Goal: Task Accomplishment & Management: Manage account settings

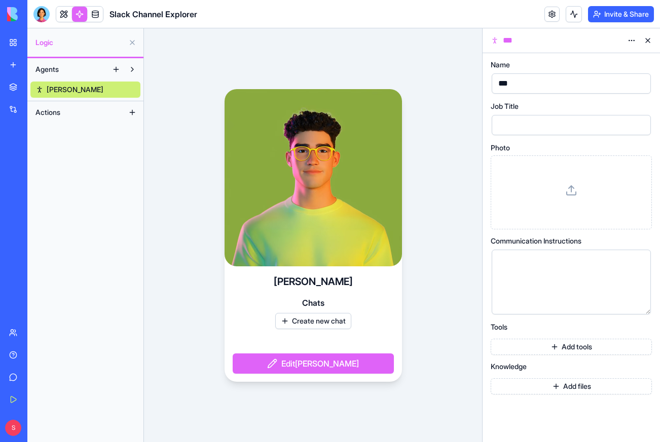
click at [12, 64] on link "New app" at bounding box center [23, 65] width 41 height 20
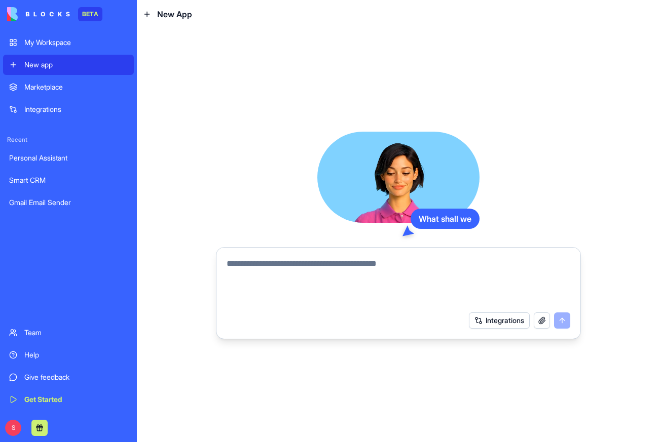
click at [46, 46] on div "My Workspace" at bounding box center [75, 43] width 103 height 10
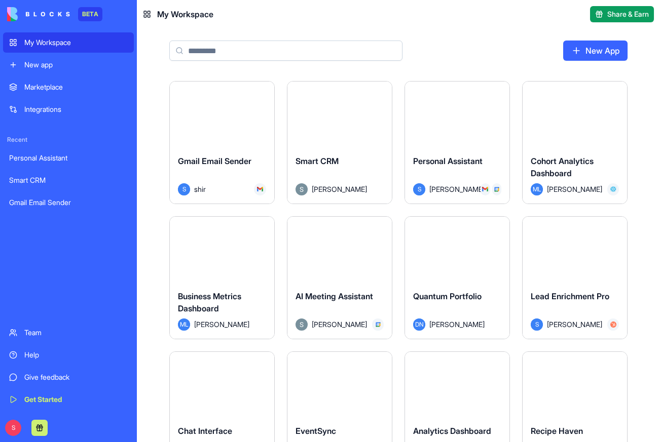
click at [48, 63] on div "New app" at bounding box center [75, 65] width 103 height 10
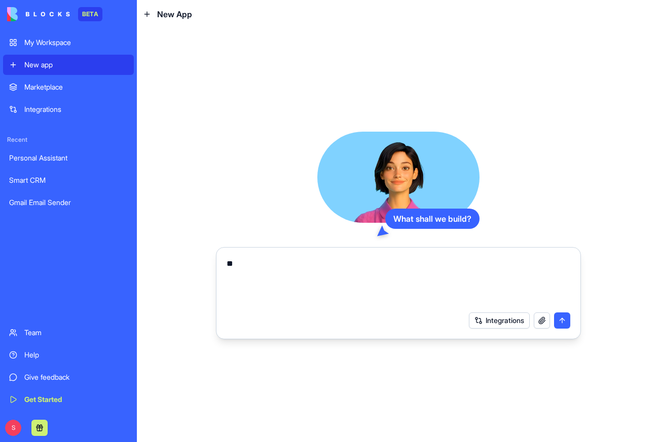
type textarea "*"
type textarea "**********"
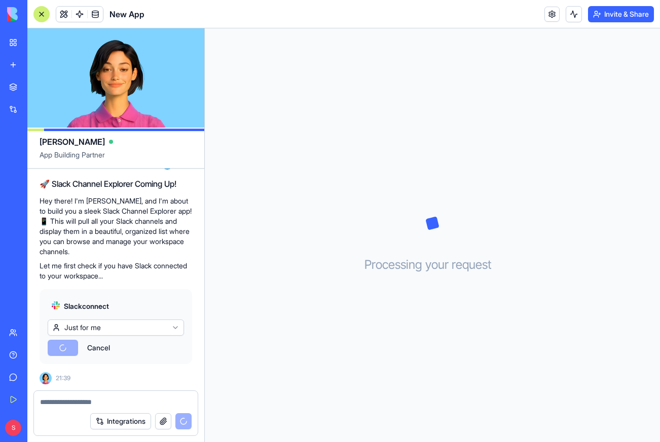
scroll to position [143, 0]
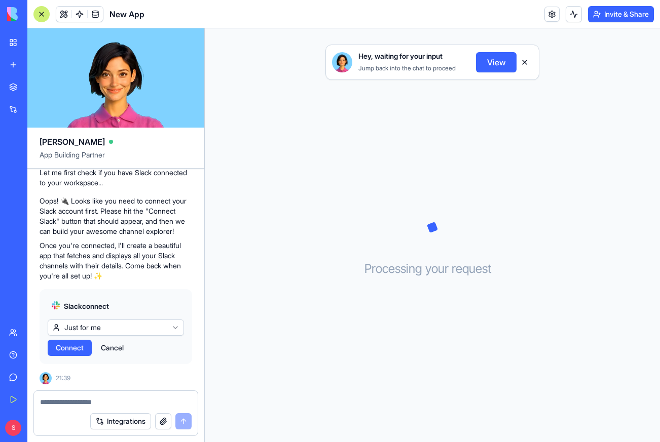
click at [80, 351] on span "Connect" at bounding box center [70, 348] width 28 height 10
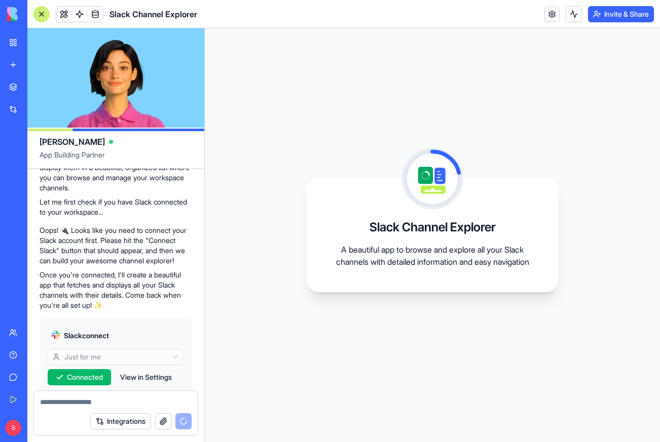
scroll to position [226, 0]
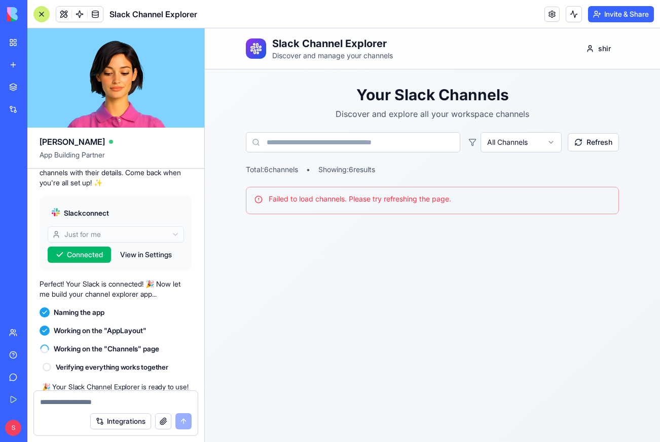
scroll to position [402, 0]
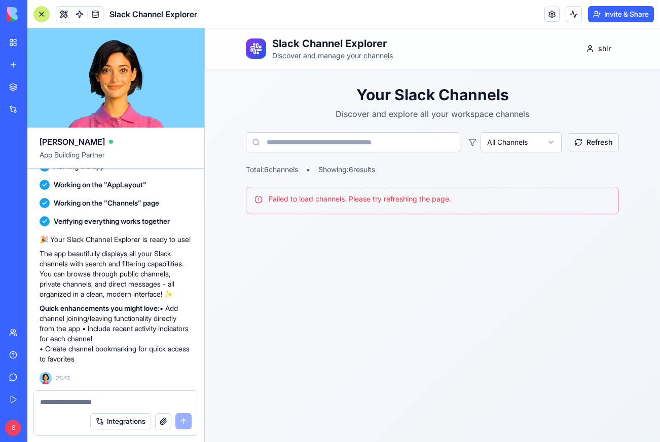
click at [589, 141] on button "Refresh" at bounding box center [593, 142] width 51 height 18
click at [83, 9] on span at bounding box center [95, 14] width 28 height 28
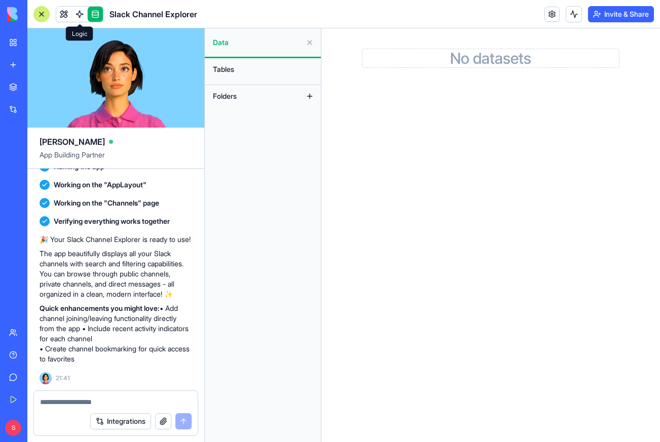
click at [78, 14] on span at bounding box center [79, 14] width 28 height 28
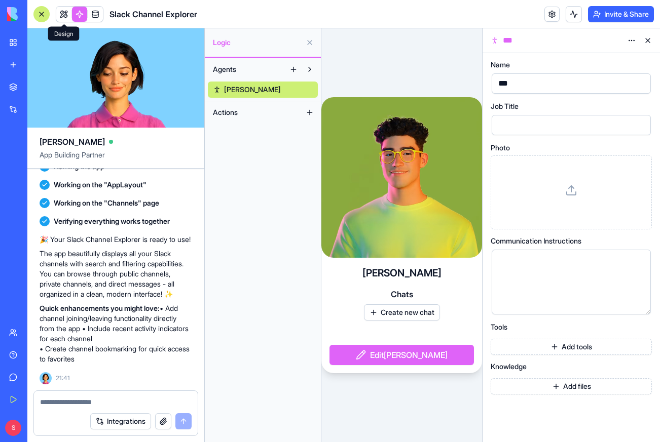
click at [62, 14] on link at bounding box center [63, 14] width 15 height 15
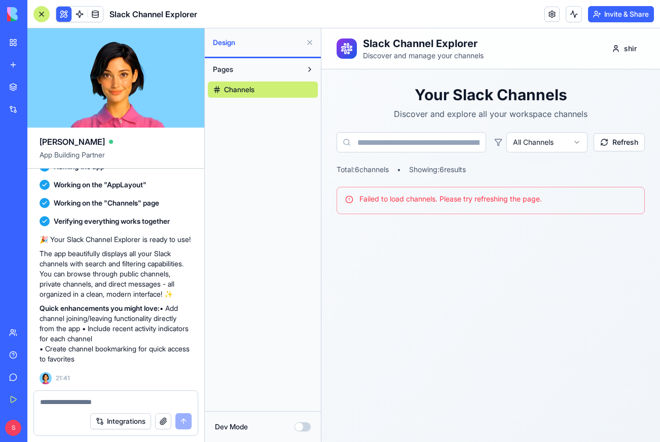
click at [304, 426] on button "Dev Mode" at bounding box center [302, 427] width 16 height 9
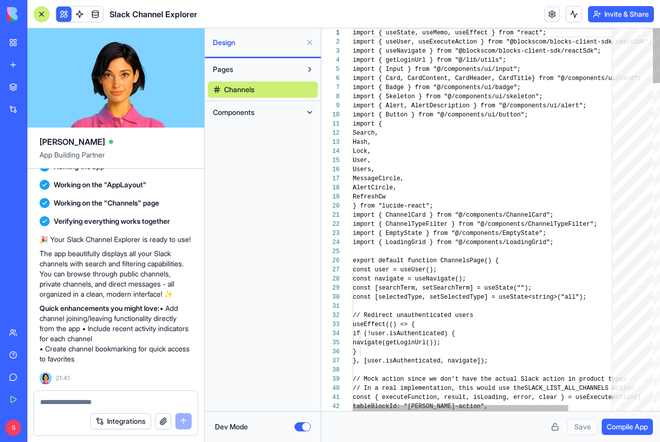
scroll to position [73, 0]
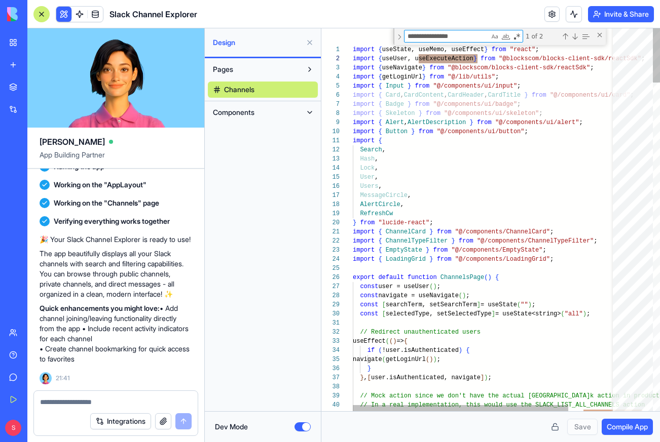
type textarea "**********"
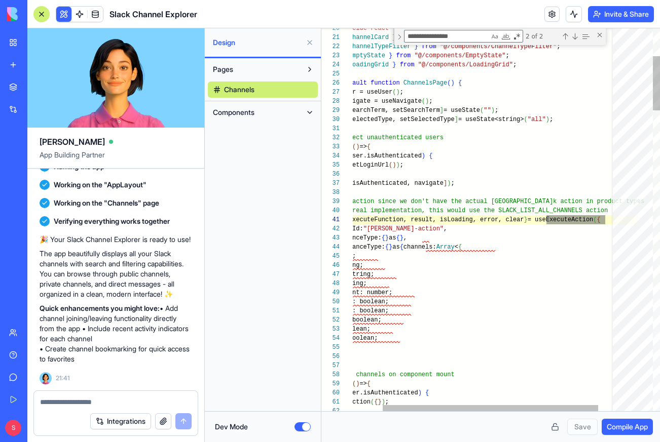
scroll to position [91, 289]
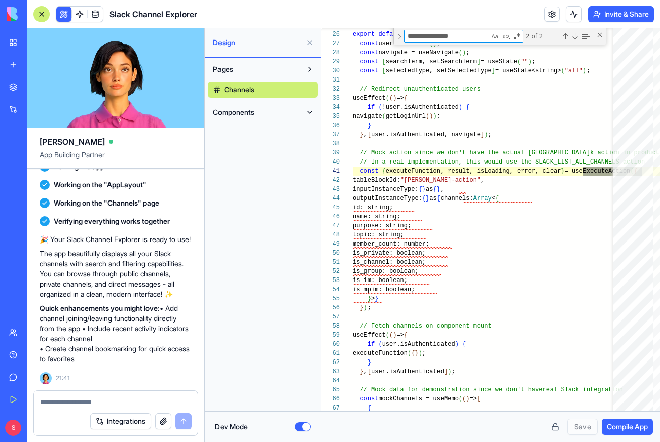
click at [299, 426] on button "Dev Mode" at bounding box center [302, 427] width 16 height 9
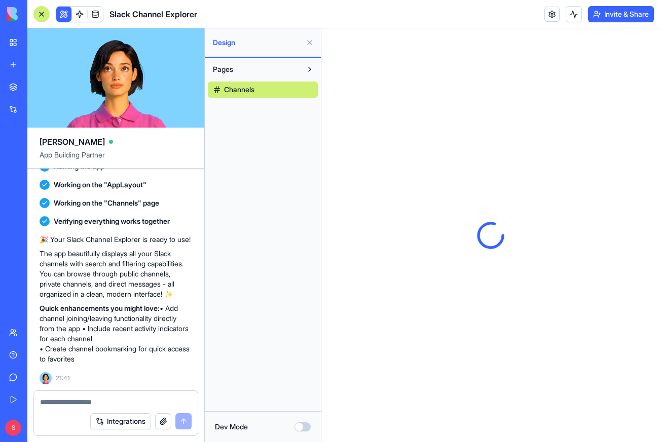
scroll to position [0, 0]
type button "on"
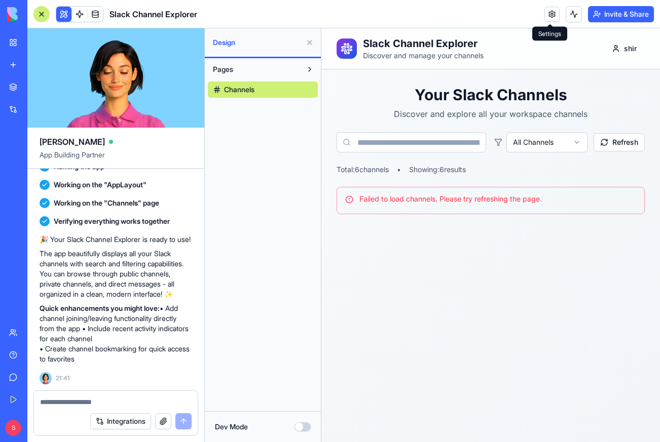
click at [546, 12] on link at bounding box center [551, 14] width 15 height 15
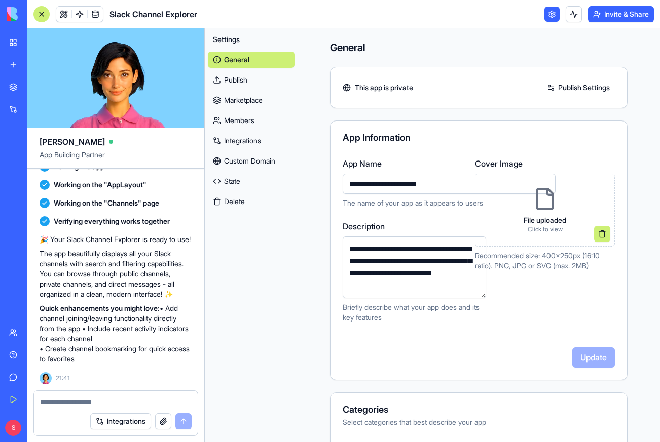
click at [247, 197] on button "Delete" at bounding box center [251, 202] width 87 height 16
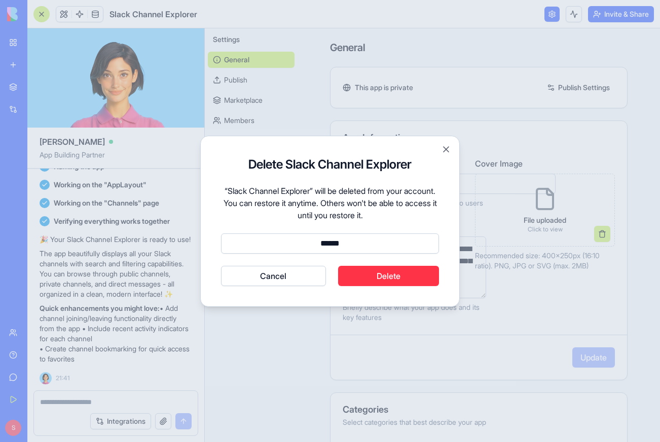
type input "******"
click at [383, 281] on button "Delete" at bounding box center [388, 276] width 101 height 20
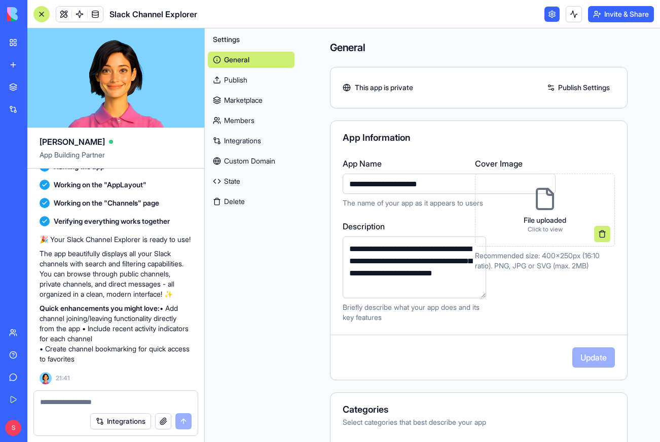
click at [13, 45] on link "My Workspace" at bounding box center [23, 42] width 41 height 20
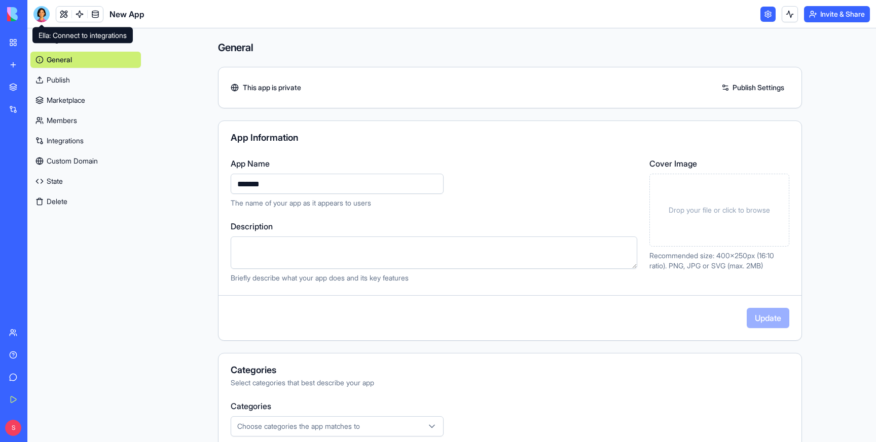
click at [46, 10] on div at bounding box center [41, 14] width 16 height 16
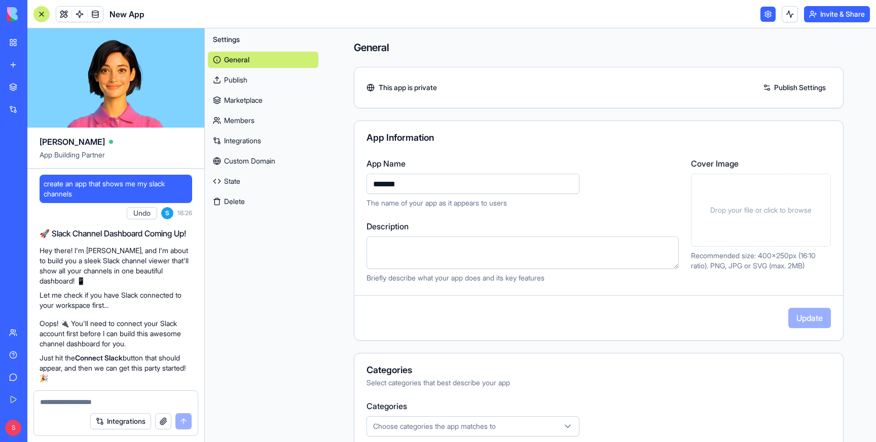
scroll to position [92, 0]
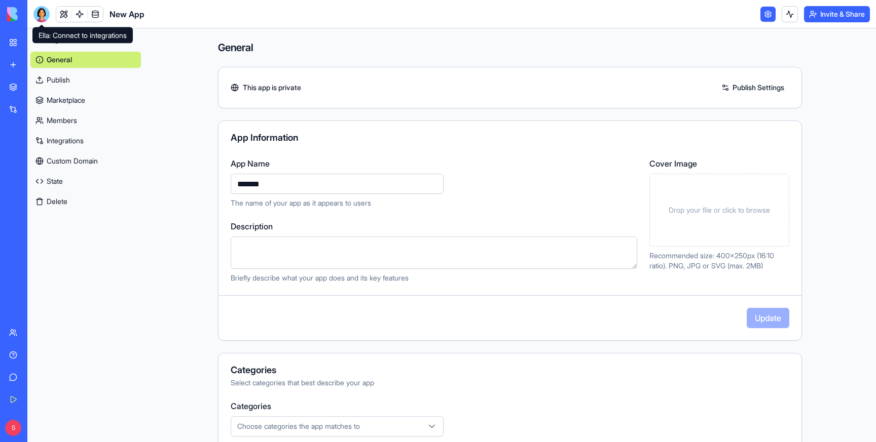
click at [43, 13] on div at bounding box center [41, 14] width 16 height 16
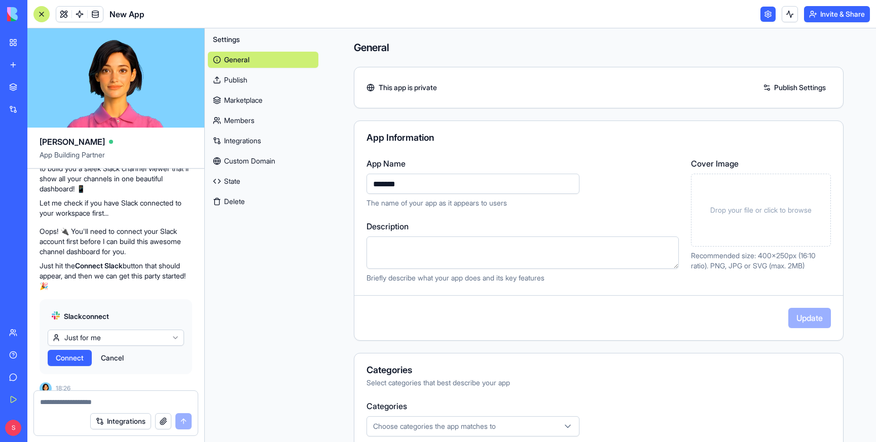
click at [80, 353] on span "Connect" at bounding box center [70, 358] width 28 height 10
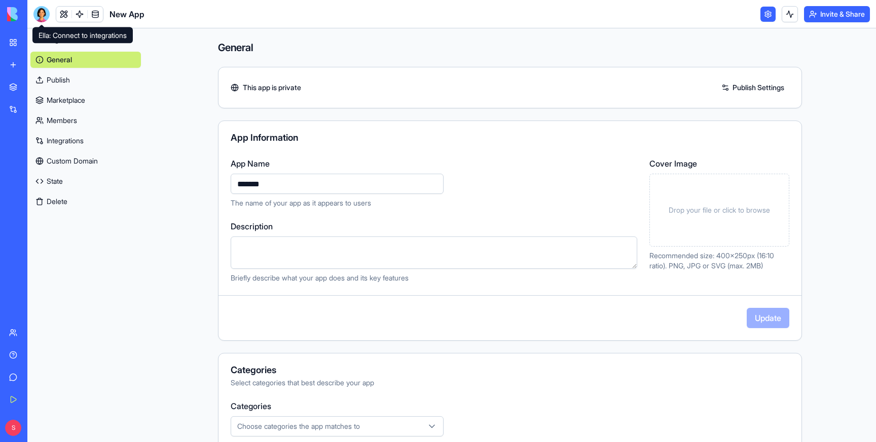
click at [40, 12] on div at bounding box center [41, 14] width 16 height 16
click at [44, 10] on div at bounding box center [41, 14] width 16 height 16
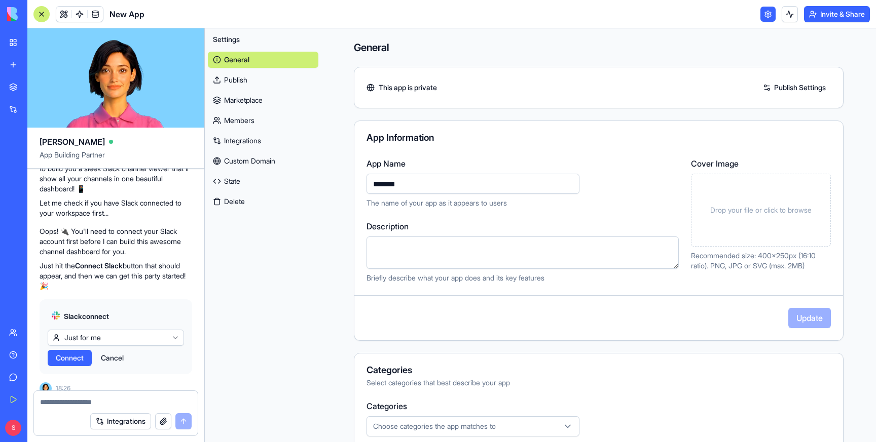
click at [66, 353] on span "Connect" at bounding box center [70, 358] width 28 height 10
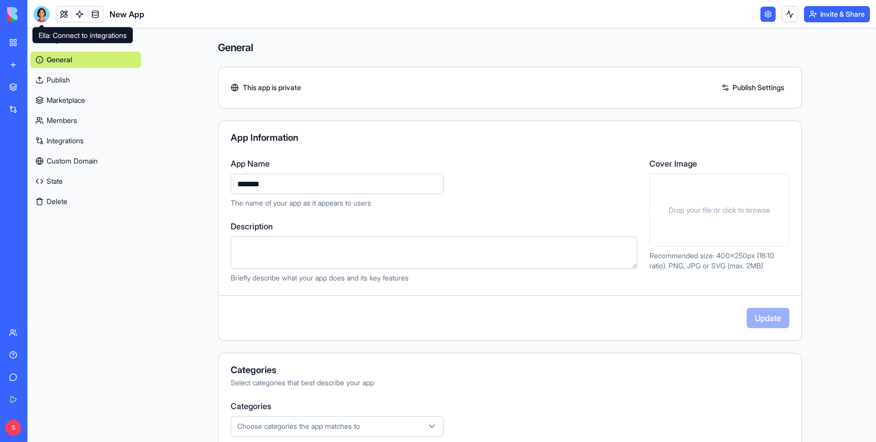
click at [39, 12] on div at bounding box center [41, 14] width 16 height 16
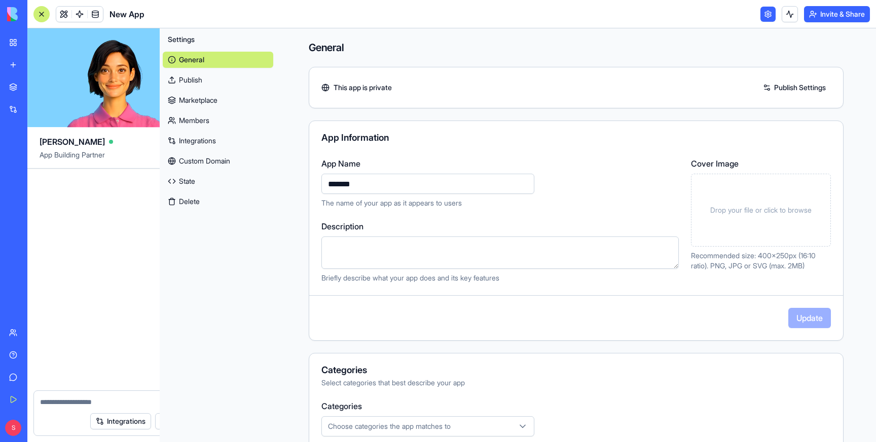
scroll to position [92, 0]
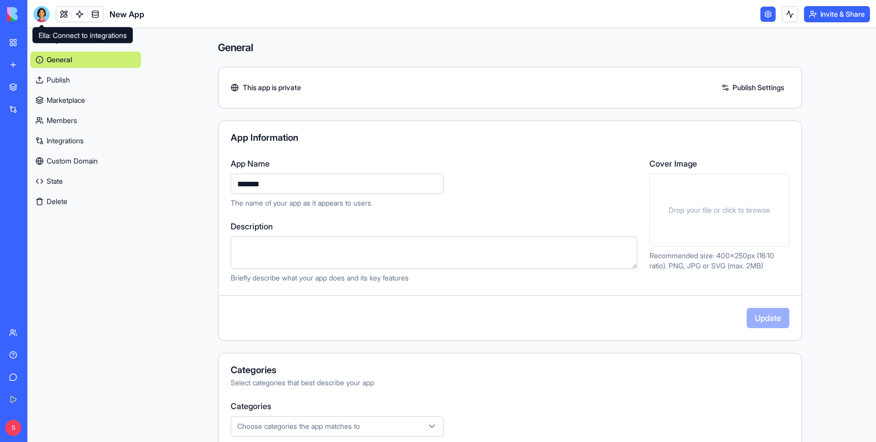
click at [38, 15] on div at bounding box center [41, 14] width 16 height 16
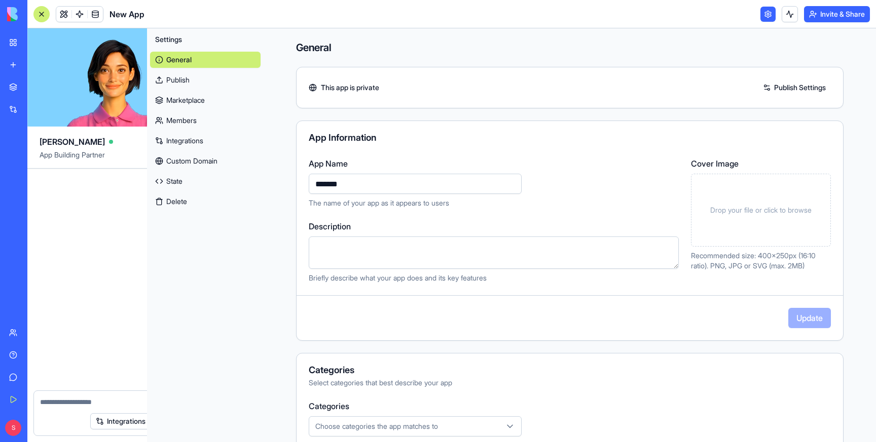
scroll to position [92, 0]
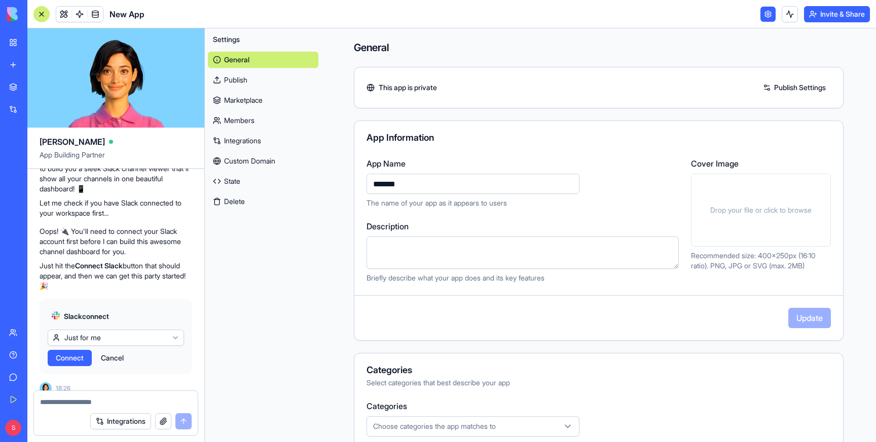
click at [65, 353] on span "Connect" at bounding box center [70, 358] width 28 height 10
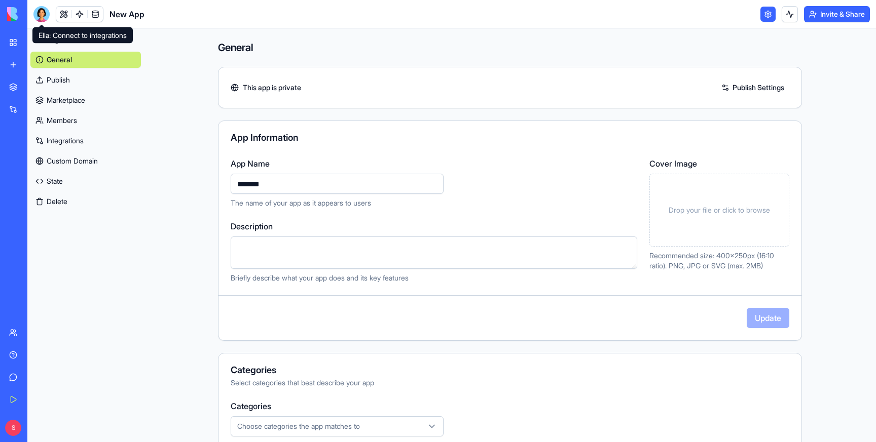
click at [38, 10] on div at bounding box center [41, 14] width 16 height 16
click at [44, 14] on div at bounding box center [41, 14] width 16 height 16
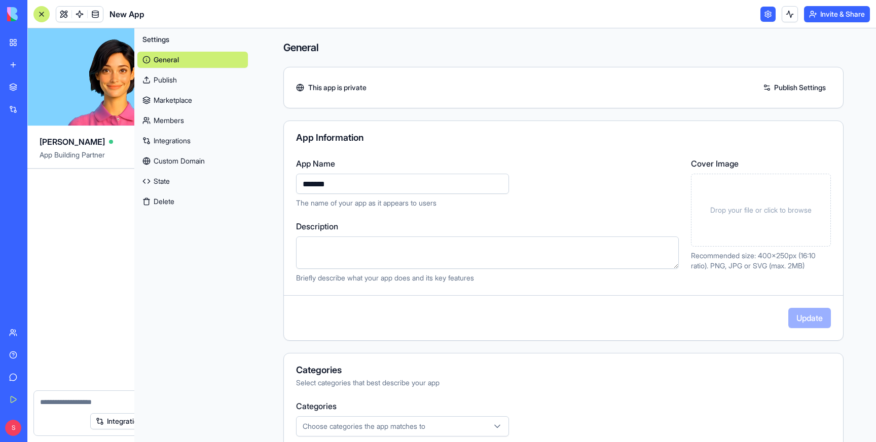
scroll to position [92, 0]
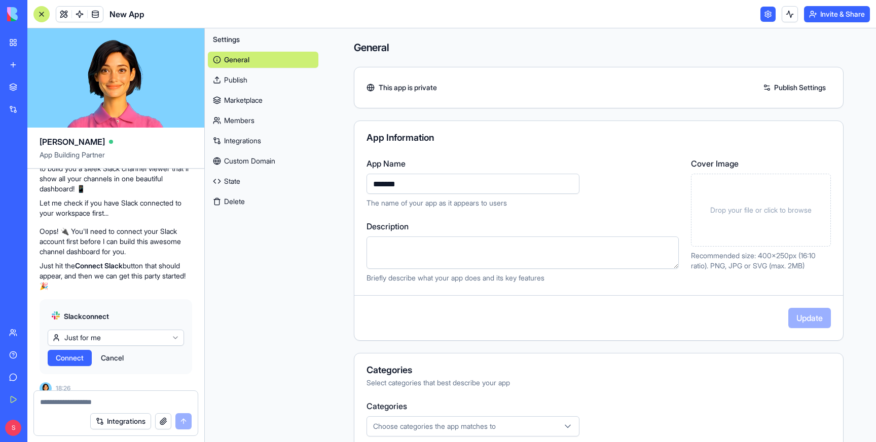
click at [64, 353] on span "Connect" at bounding box center [70, 358] width 28 height 10
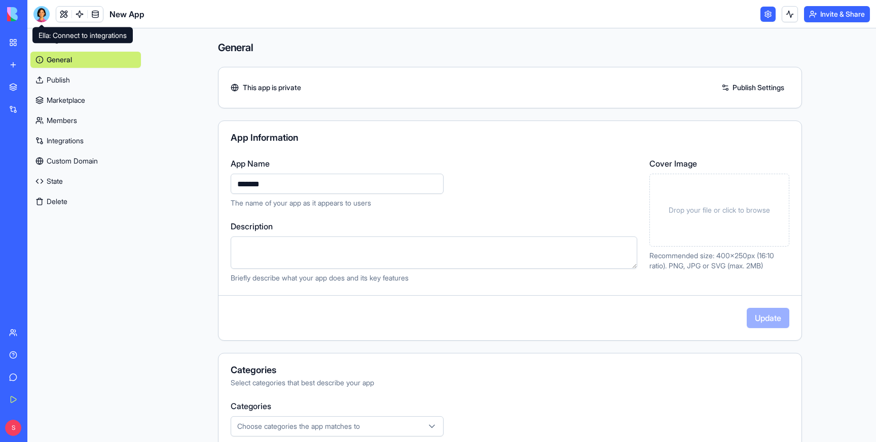
click at [45, 9] on div at bounding box center [41, 14] width 16 height 16
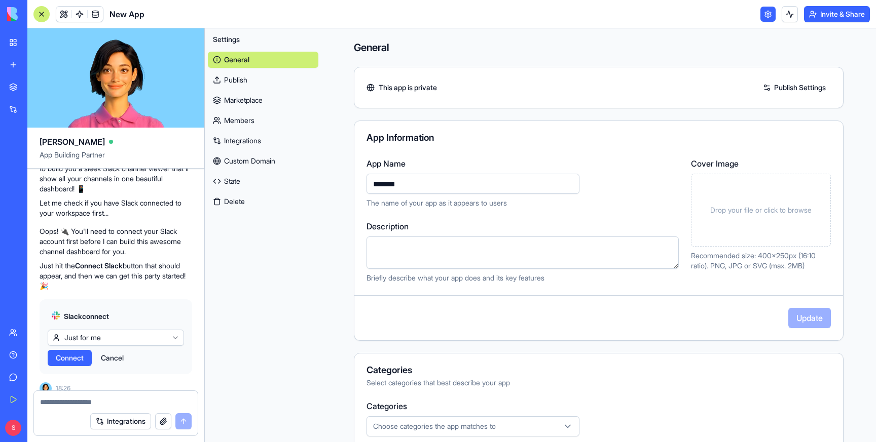
click at [62, 353] on span "Connect" at bounding box center [70, 358] width 28 height 10
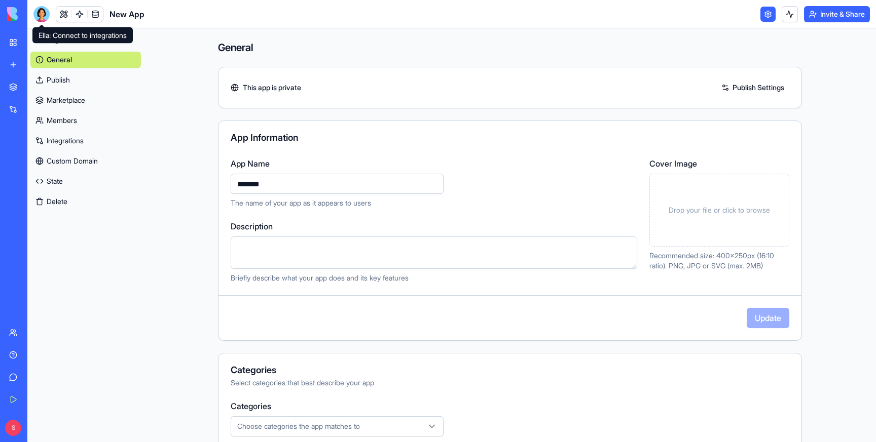
click at [43, 9] on div at bounding box center [41, 14] width 16 height 16
click at [40, 14] on div at bounding box center [41, 14] width 16 height 16
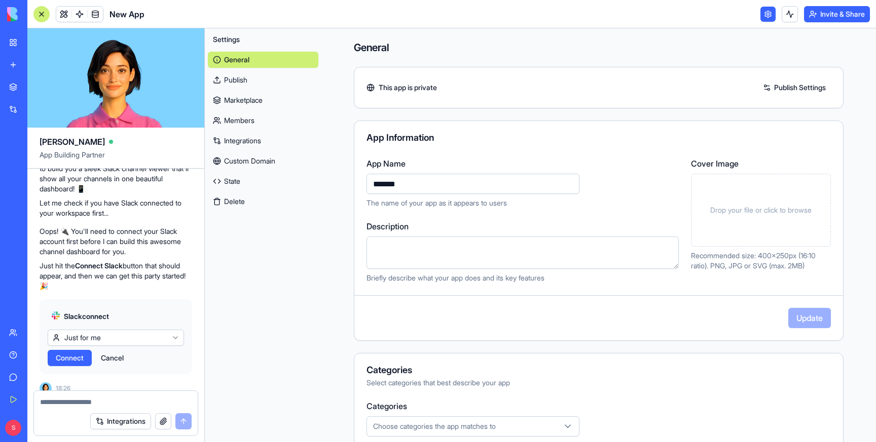
click at [67, 353] on span "Connect" at bounding box center [70, 358] width 28 height 10
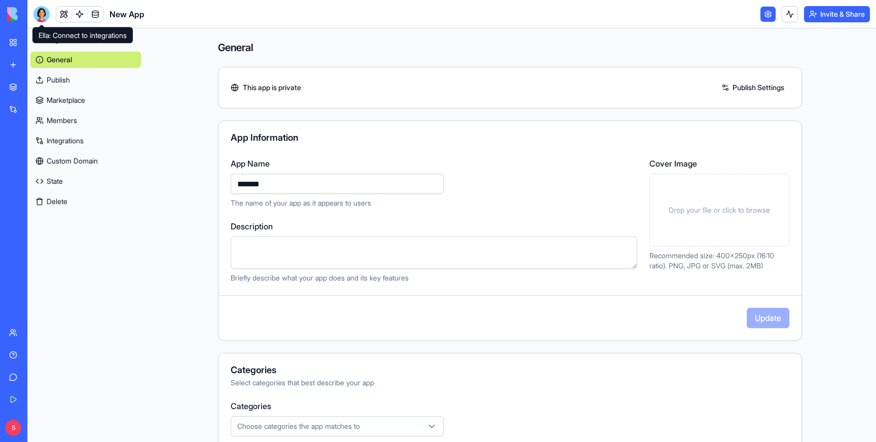
click at [43, 8] on div at bounding box center [41, 14] width 16 height 16
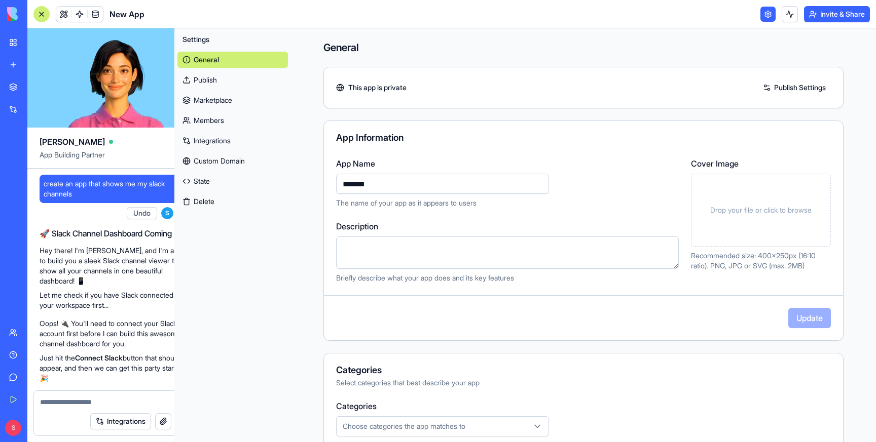
scroll to position [92, 0]
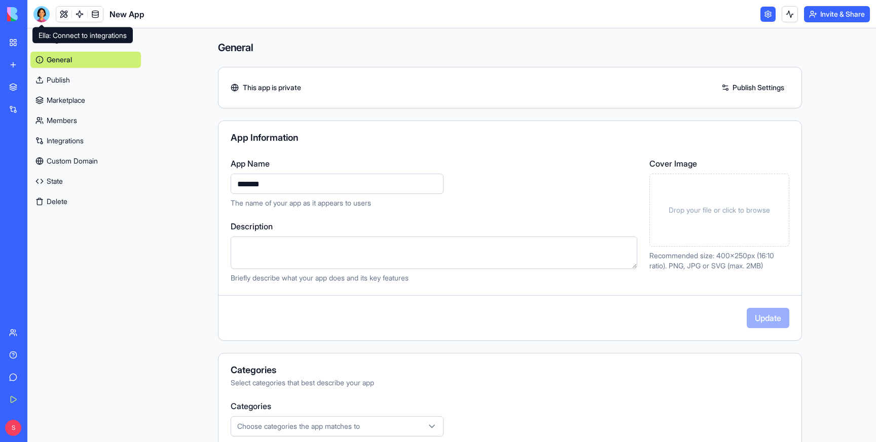
click at [40, 9] on div at bounding box center [41, 14] width 16 height 16
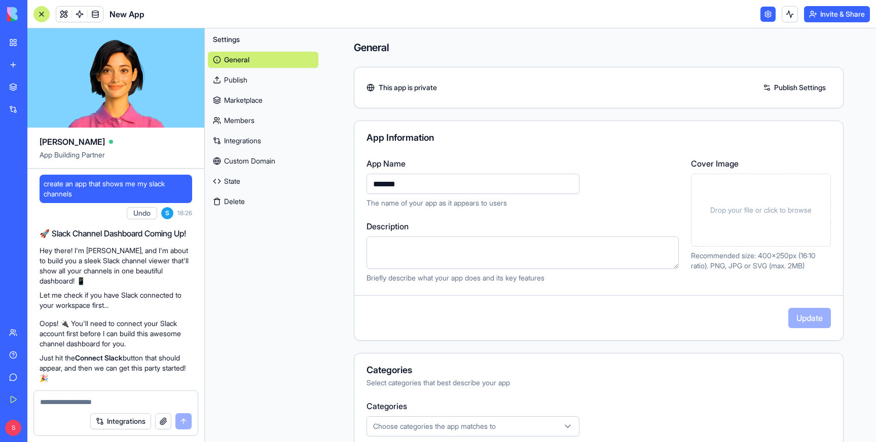
scroll to position [92, 0]
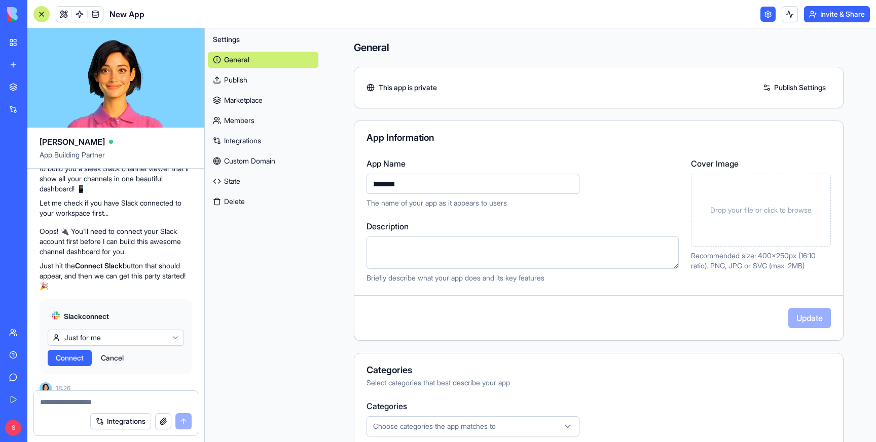
click at [69, 353] on span "Connect" at bounding box center [70, 358] width 28 height 10
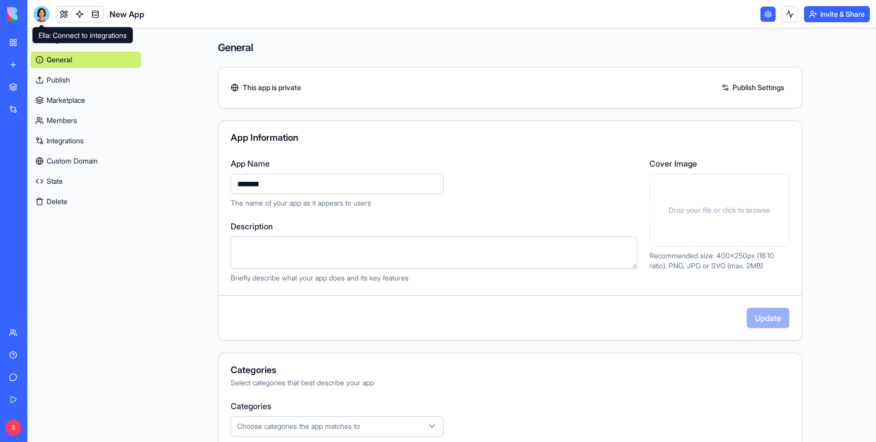
click at [45, 10] on div at bounding box center [41, 14] width 16 height 16
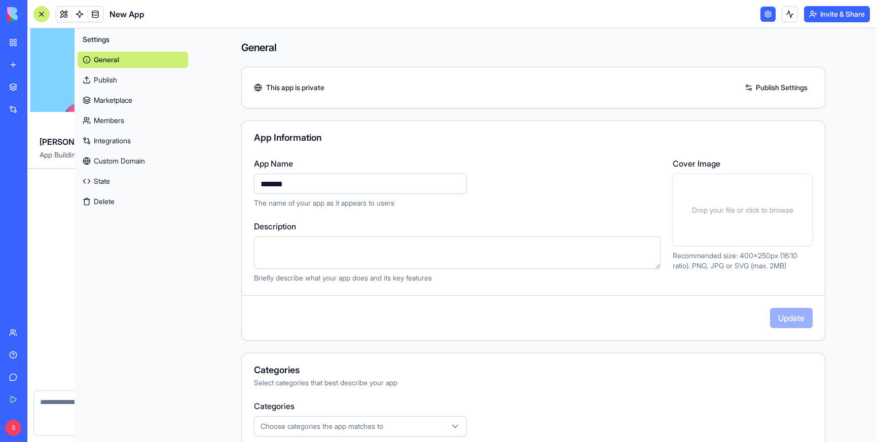
scroll to position [92, 0]
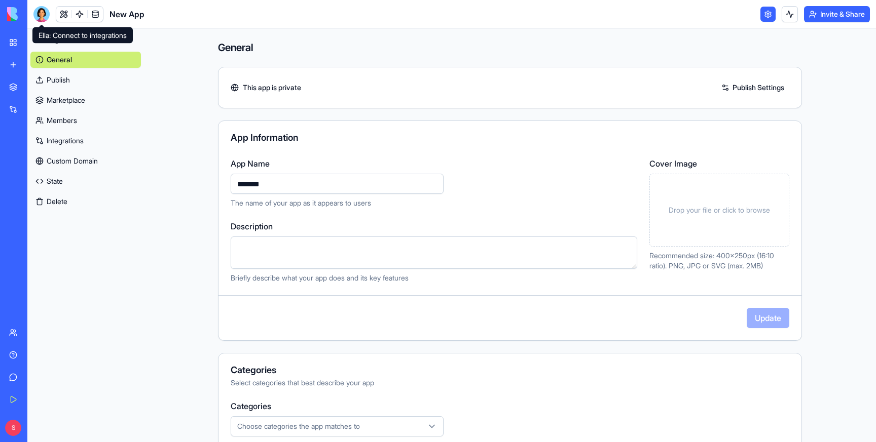
click at [42, 14] on div at bounding box center [41, 14] width 16 height 16
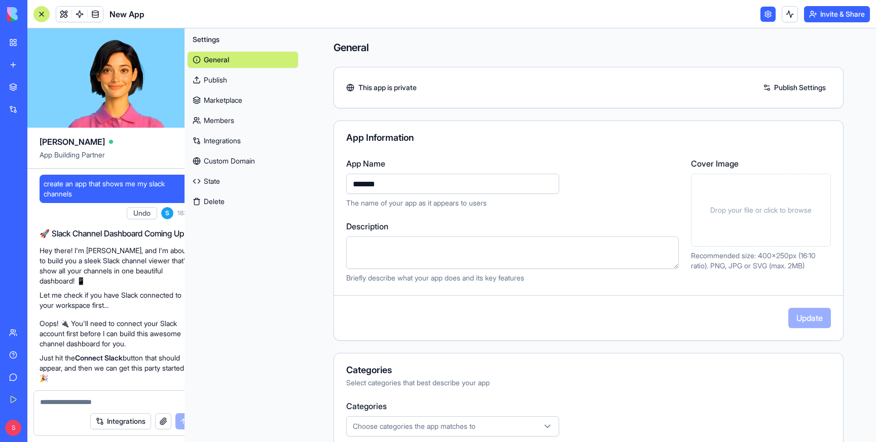
scroll to position [92, 0]
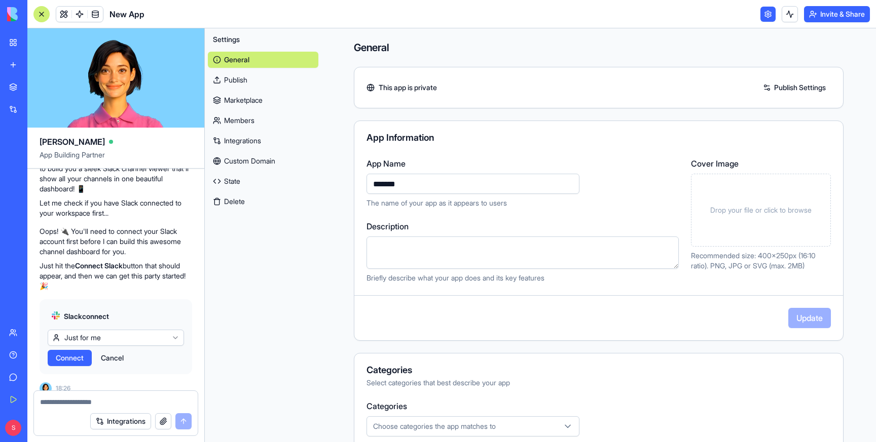
click at [64, 353] on span "Connect" at bounding box center [70, 358] width 28 height 10
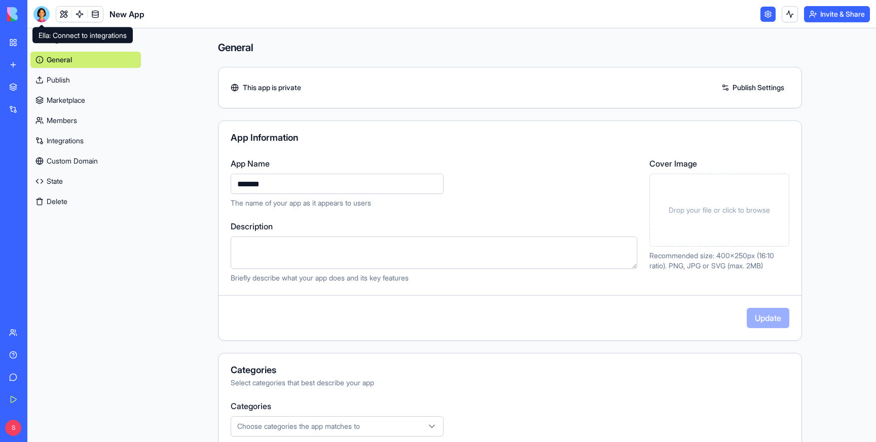
click at [45, 10] on div at bounding box center [41, 14] width 16 height 16
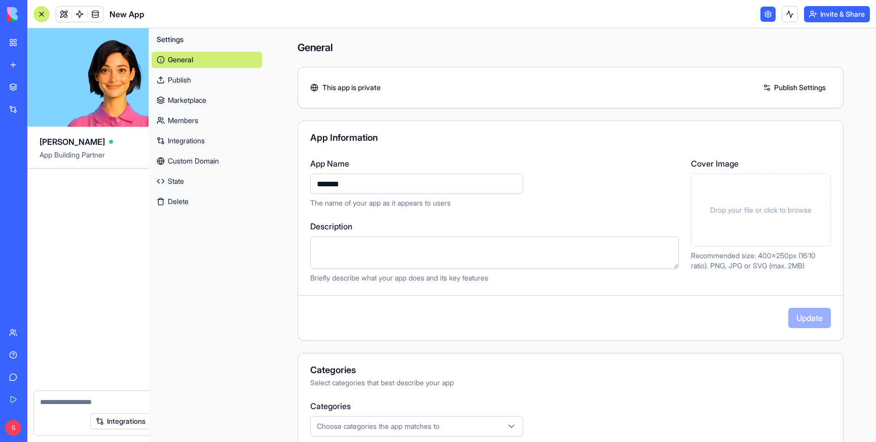
scroll to position [92, 0]
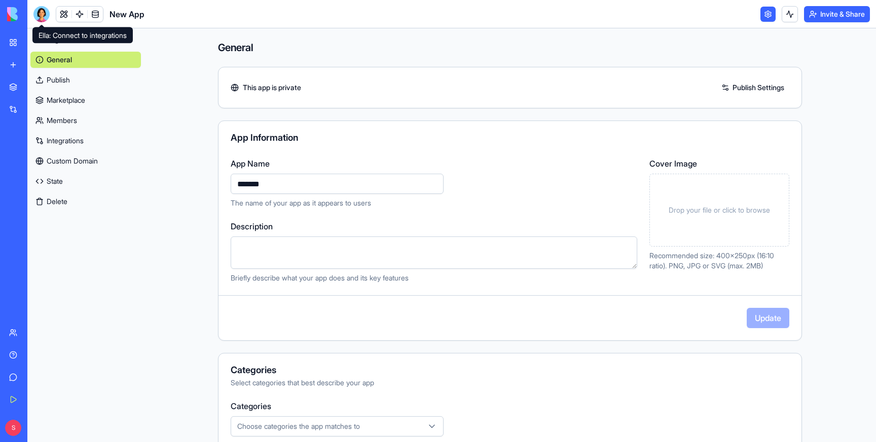
click at [43, 7] on div at bounding box center [41, 14] width 16 height 16
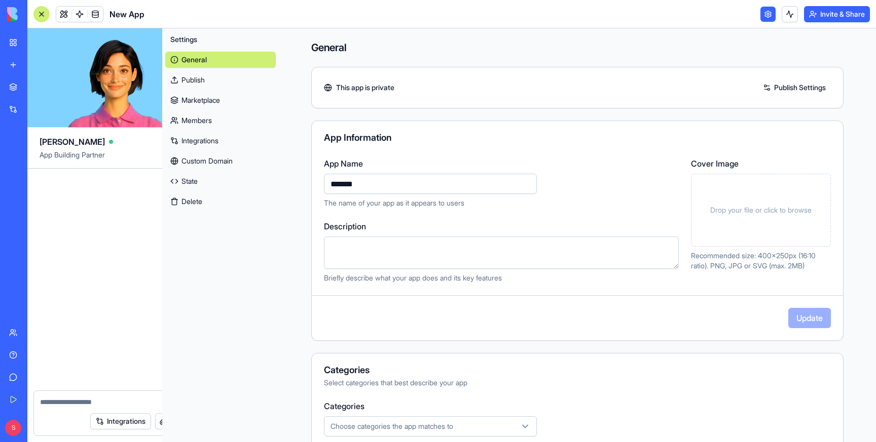
scroll to position [92, 0]
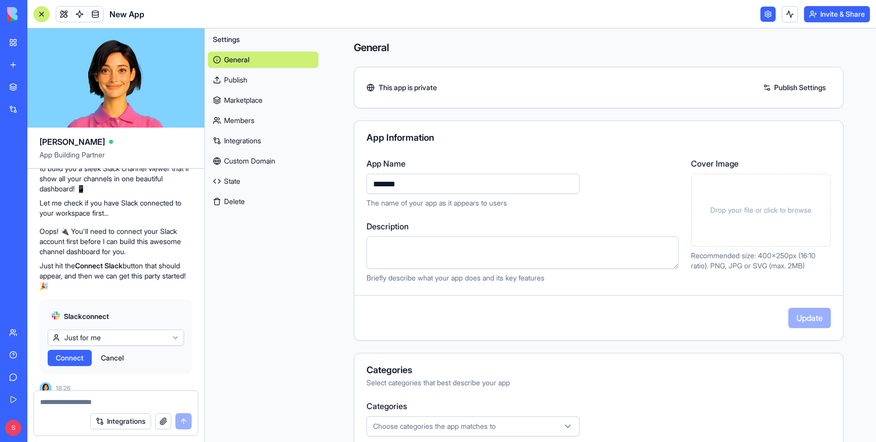
click at [69, 353] on span "Connect" at bounding box center [70, 358] width 28 height 10
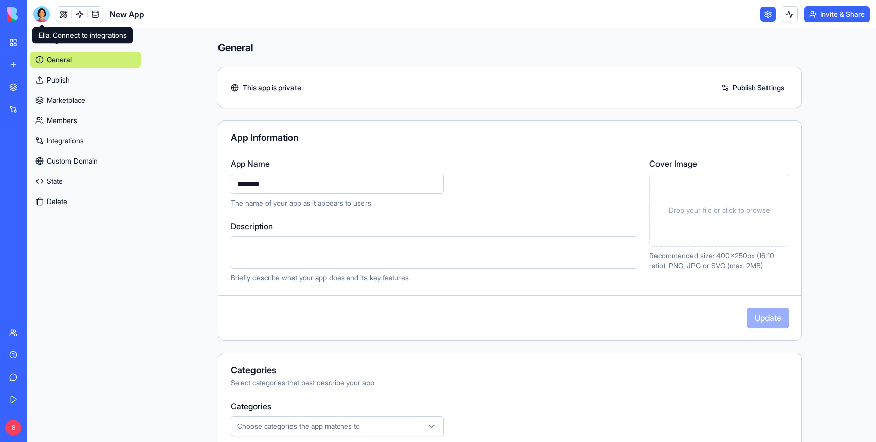
click at [41, 9] on div at bounding box center [41, 14] width 16 height 16
click at [41, 14] on div at bounding box center [41, 14] width 16 height 16
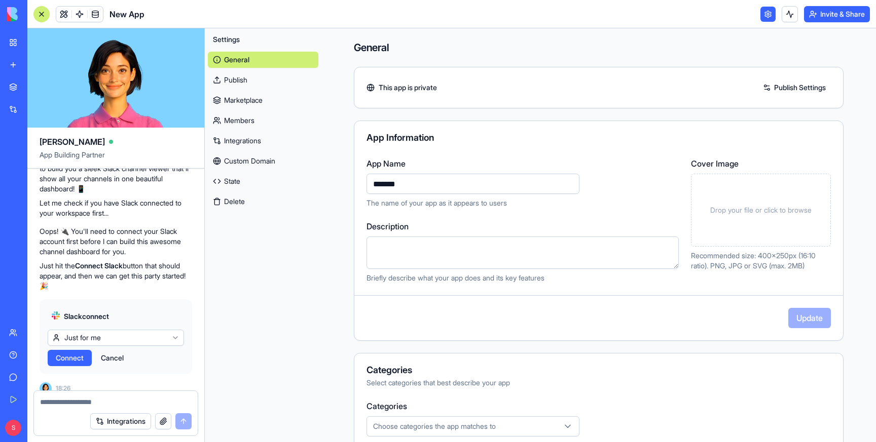
click at [66, 353] on span "Connect" at bounding box center [70, 358] width 28 height 10
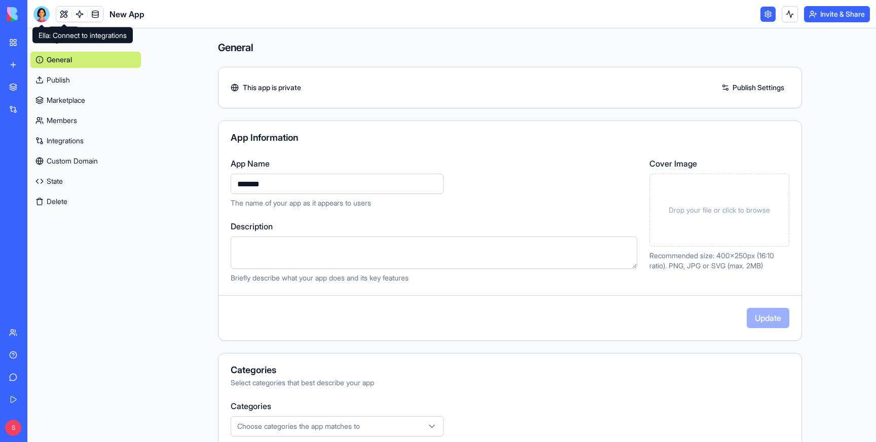
click at [44, 10] on div at bounding box center [41, 14] width 16 height 16
click at [44, 8] on div at bounding box center [41, 14] width 16 height 16
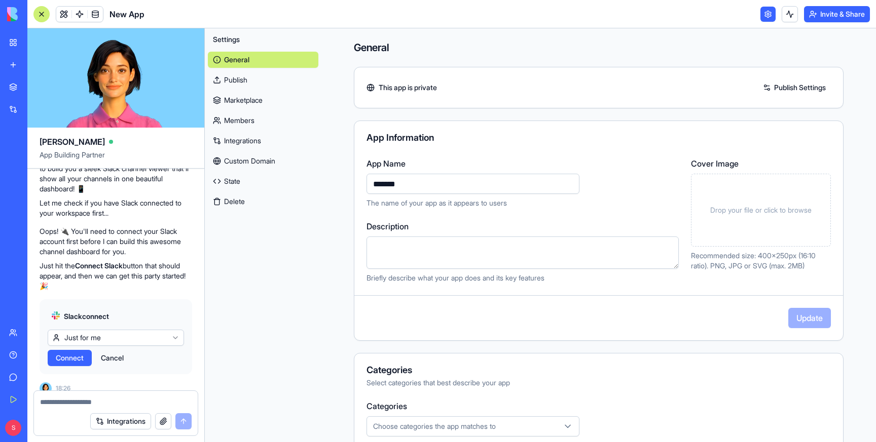
click at [65, 353] on span "Connect" at bounding box center [70, 358] width 28 height 10
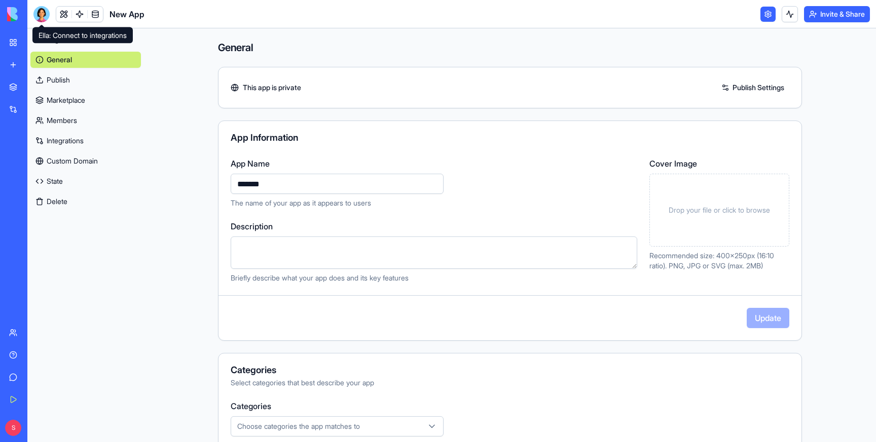
click at [45, 10] on div at bounding box center [41, 14] width 16 height 16
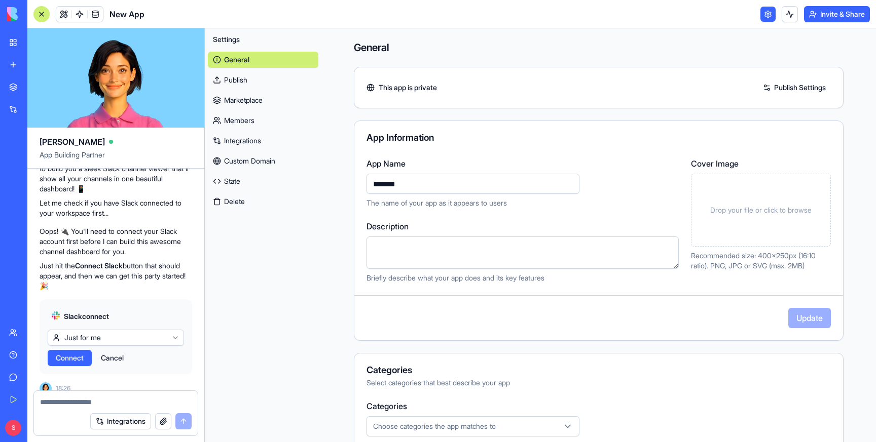
click at [65, 353] on span "Connect" at bounding box center [70, 358] width 28 height 10
